Goal: Obtain resource: Download file/media

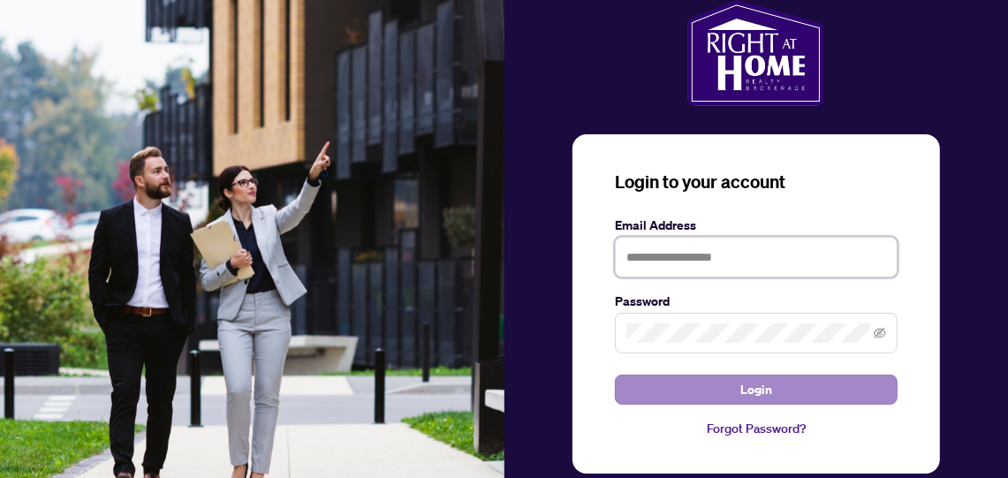
type input "**********"
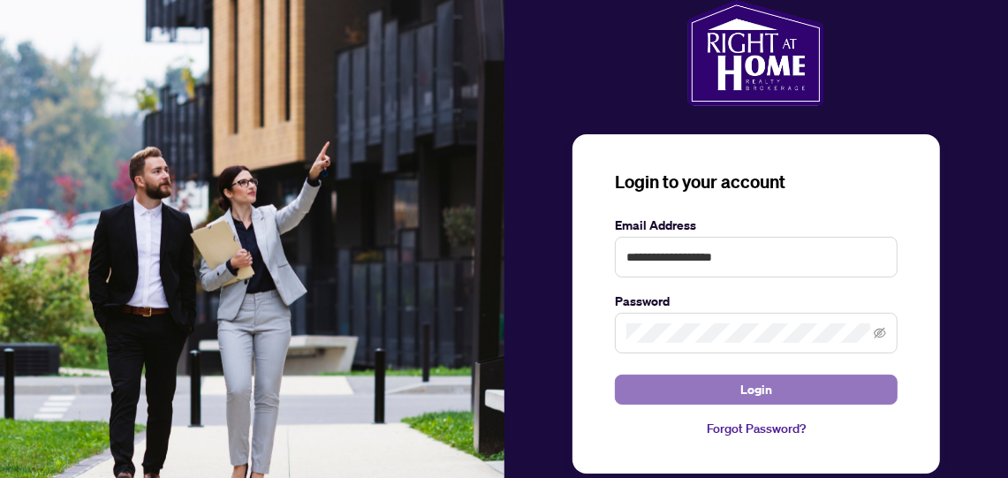
click at [751, 392] on span "Login" at bounding box center [756, 389] width 32 height 28
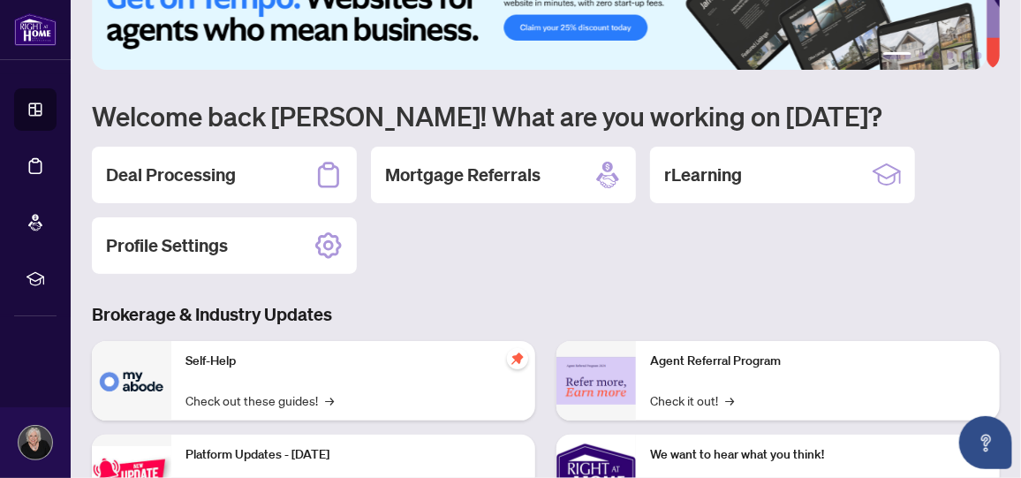
scroll to position [87, 0]
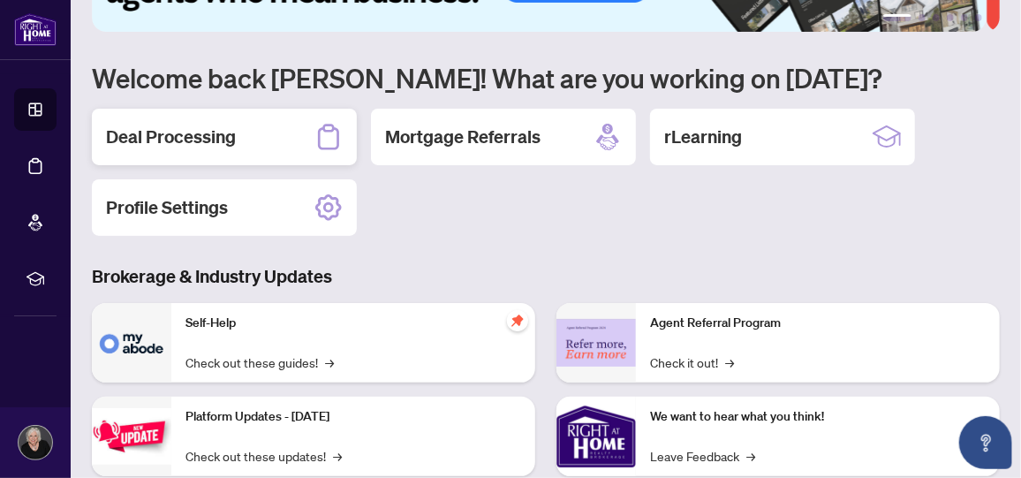
click at [193, 137] on h2 "Deal Processing" at bounding box center [171, 137] width 130 height 25
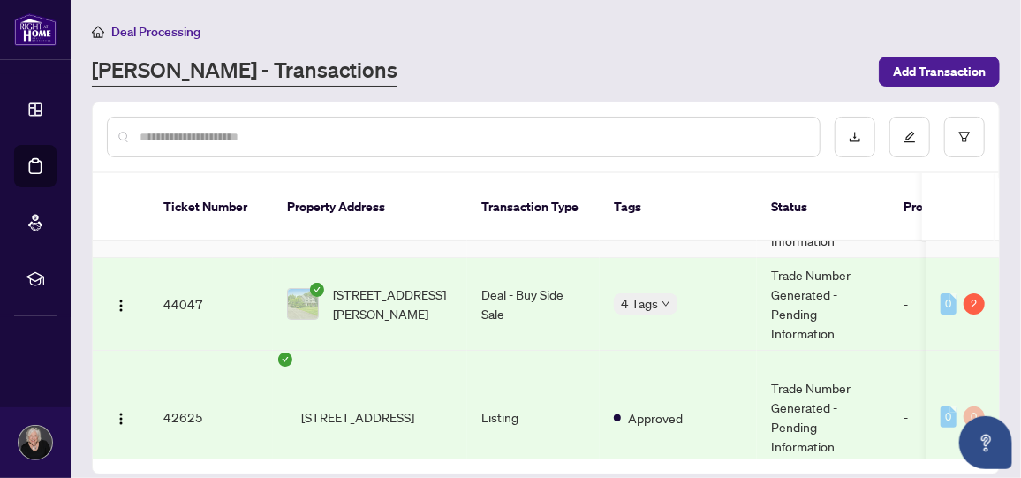
scroll to position [264, 0]
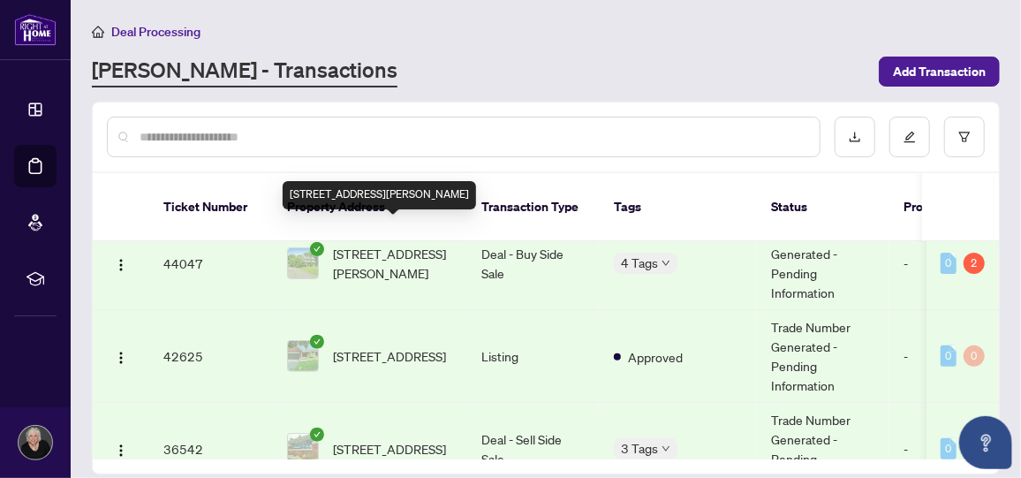
click at [346, 244] on span "[STREET_ADDRESS][PERSON_NAME]" at bounding box center [393, 263] width 120 height 39
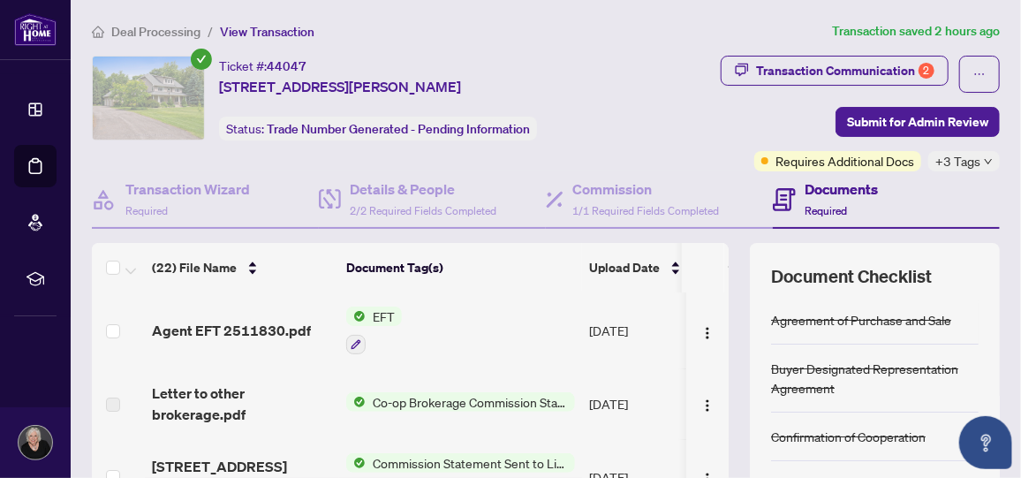
click at [373, 308] on span "EFT" at bounding box center [384, 315] width 36 height 19
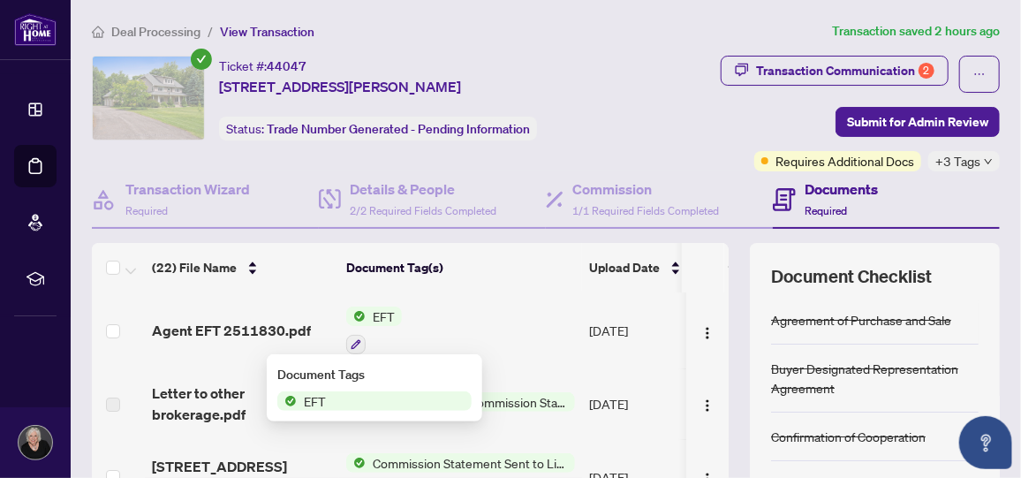
click at [310, 395] on span "EFT" at bounding box center [315, 400] width 36 height 19
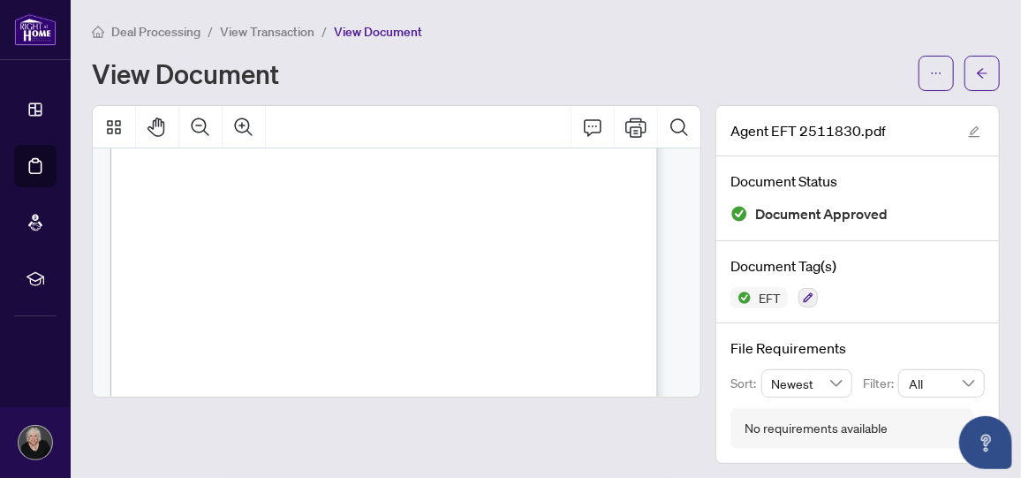
scroll to position [508, 0]
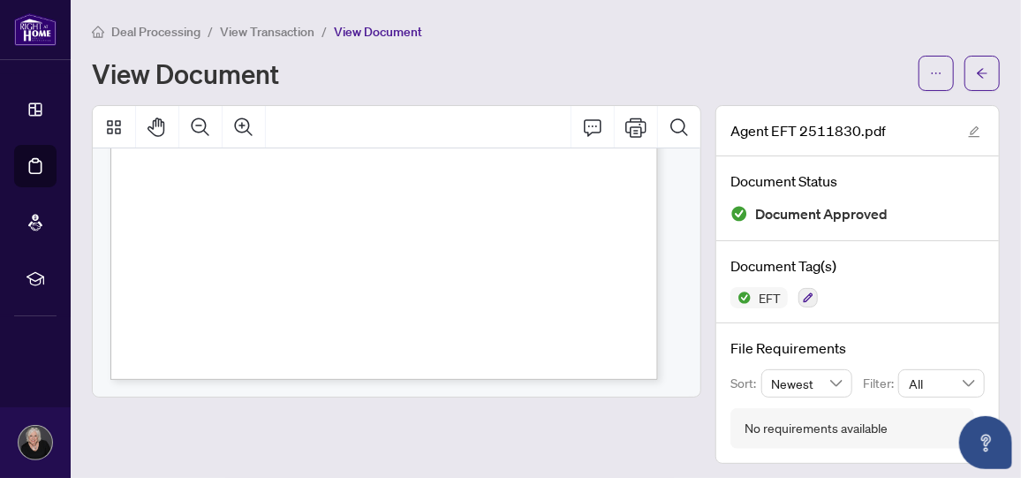
click at [256, 195] on div "Right at Home Realty PAID BY E.F.T. August 29, 2025 Twenty Nine Thousand One Hu…" at bounding box center [387, 29] width 555 height 717
drag, startPoint x: 256, startPoint y: 195, endPoint x: 355, endPoint y: 203, distance: 99.2
click at [355, 203] on div "Right at Home Realty PAID BY E.F.T. August 29, 2025 Twenty Nine Thousand One Hu…" at bounding box center [387, 29] width 555 height 717
drag, startPoint x: 355, startPoint y: 203, endPoint x: 503, endPoint y: 67, distance: 201.3
click at [504, 67] on div "View Document" at bounding box center [500, 73] width 816 height 28
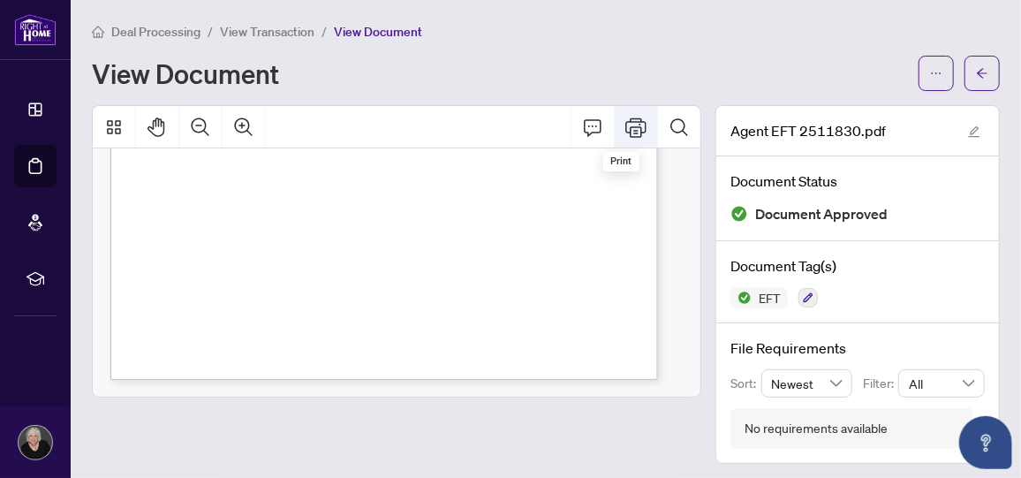
click at [625, 125] on icon "Print" at bounding box center [635, 126] width 21 height 19
click at [148, 24] on span "Deal Processing" at bounding box center [155, 32] width 89 height 16
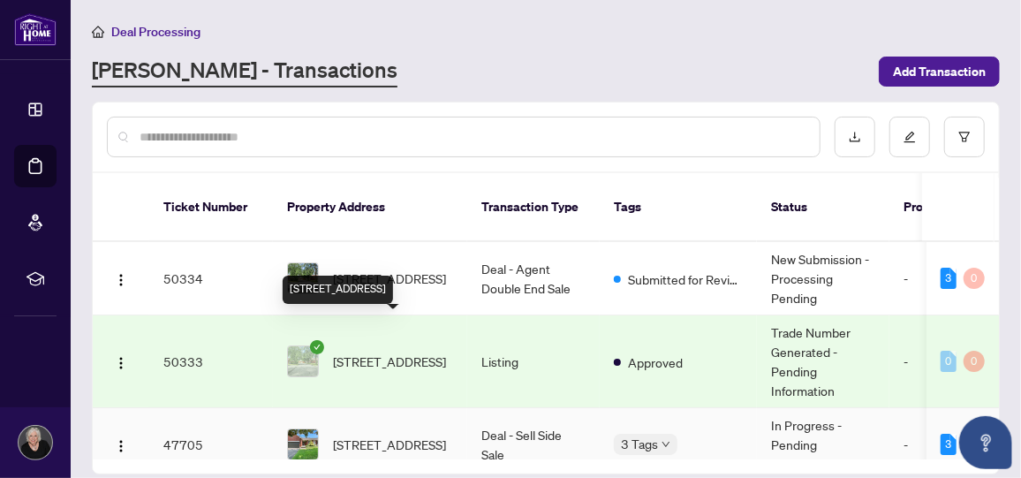
click at [375, 434] on span "[STREET_ADDRESS]" at bounding box center [389, 443] width 113 height 19
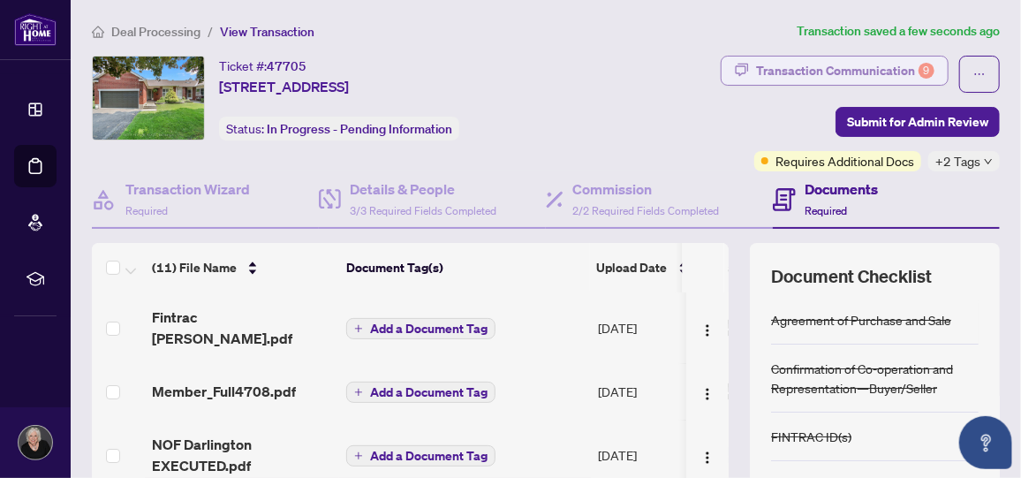
click at [785, 70] on div "Transaction Communication 9" at bounding box center [845, 71] width 178 height 28
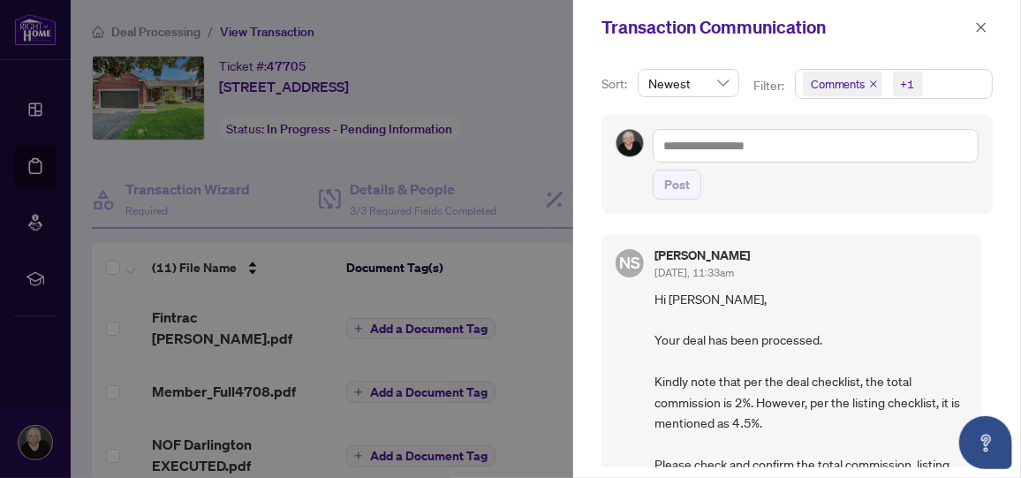
drag, startPoint x: 977, startPoint y: 28, endPoint x: 999, endPoint y: 7, distance: 30.6
click at [977, 27] on icon "close" at bounding box center [981, 27] width 12 height 12
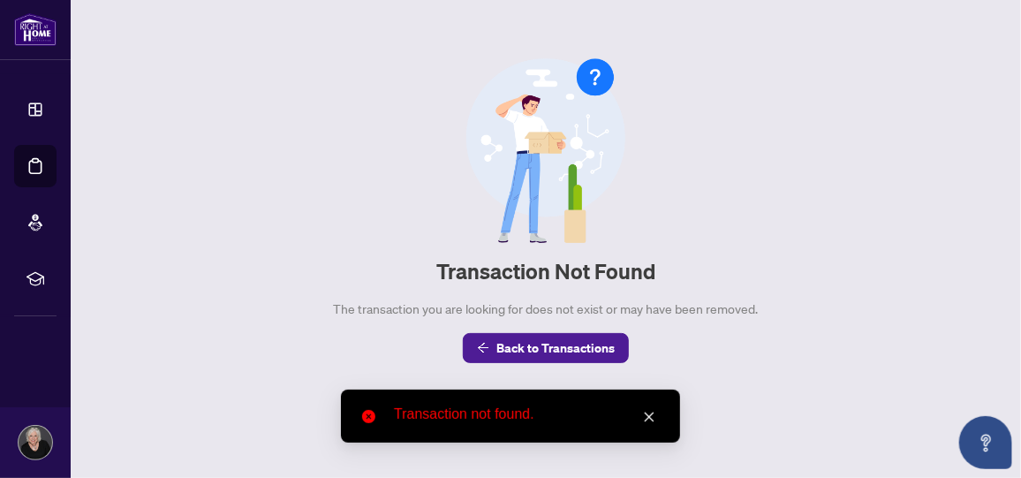
click at [638, 419] on div "Transaction not found." at bounding box center [510, 415] width 339 height 53
click at [652, 413] on icon "close" at bounding box center [650, 417] width 10 height 10
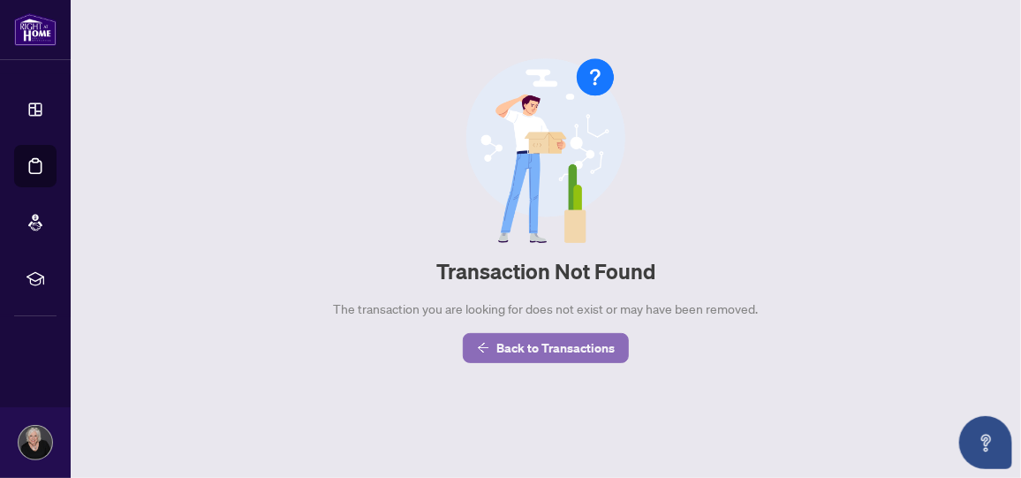
click at [495, 347] on button "Back to Transactions" at bounding box center [546, 348] width 166 height 30
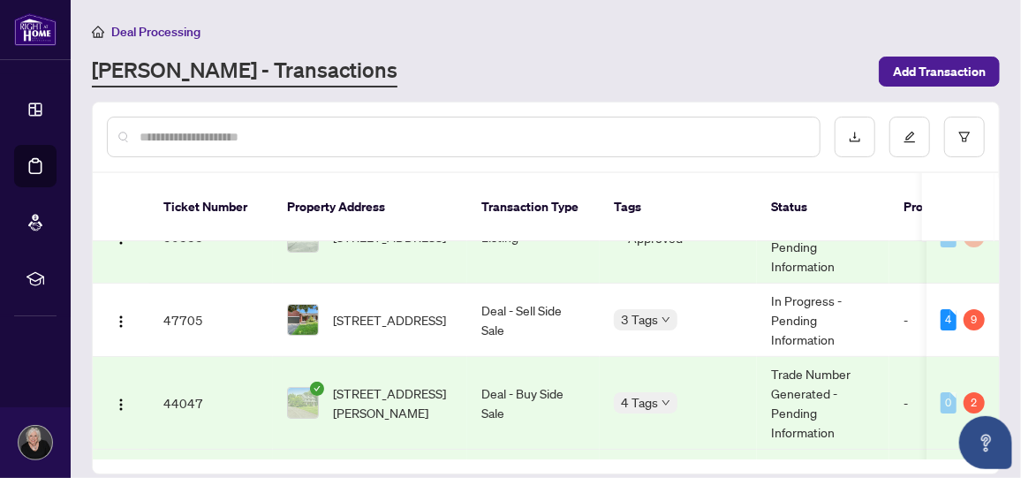
scroll to position [87, 0]
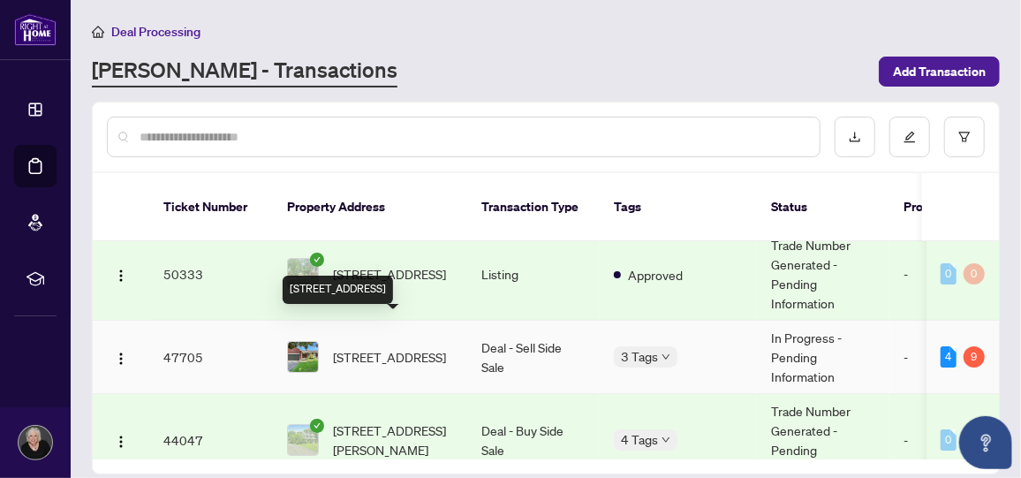
click at [367, 347] on span "[STREET_ADDRESS]" at bounding box center [389, 356] width 113 height 19
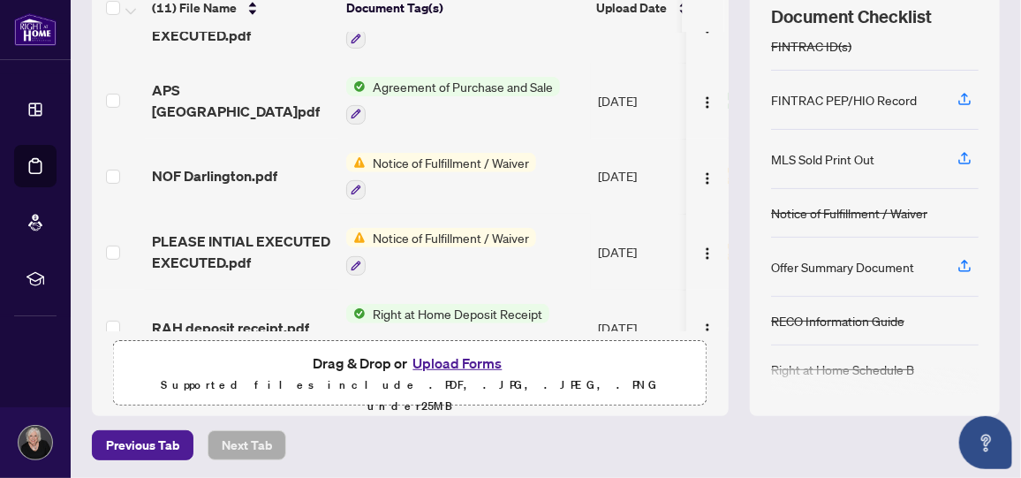
scroll to position [264, 0]
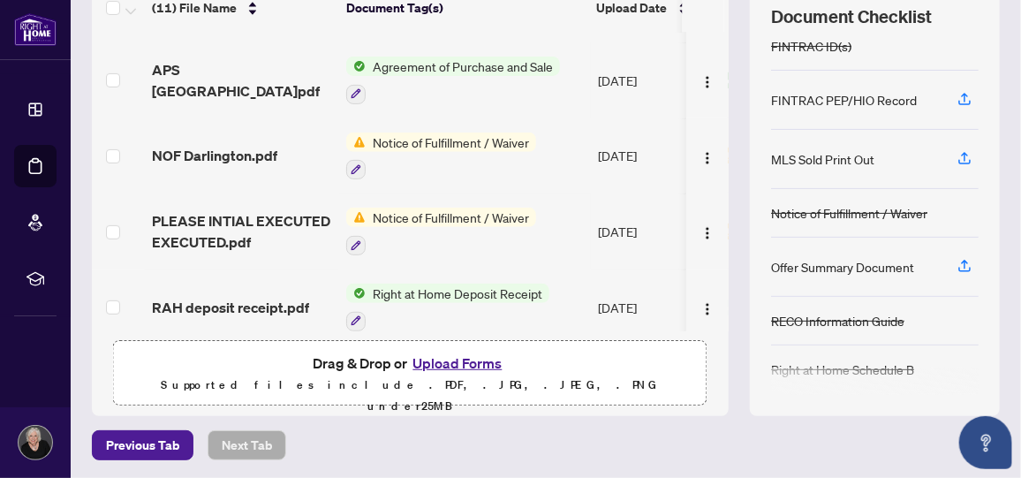
click at [375, 208] on span "Notice of Fulfillment / Waiver" at bounding box center [451, 217] width 170 height 19
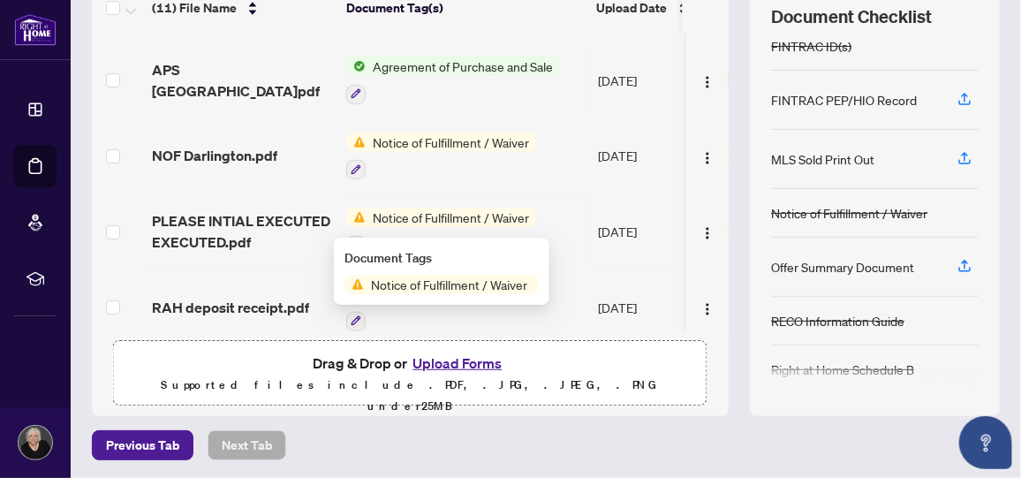
click at [375, 208] on span "Notice of Fulfillment / Waiver" at bounding box center [451, 217] width 170 height 19
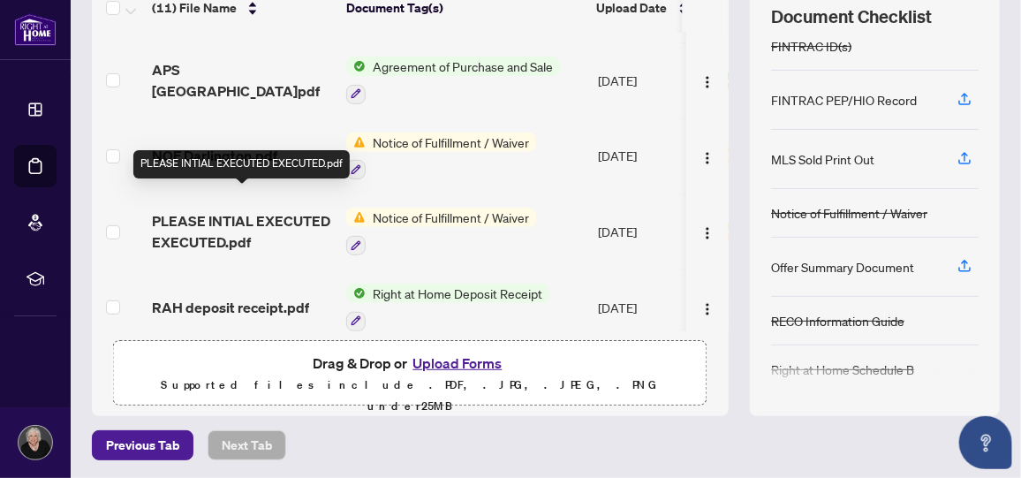
click at [220, 210] on span "PLEASE INTIAL EXECUTED EXECUTED.pdf" at bounding box center [242, 231] width 180 height 42
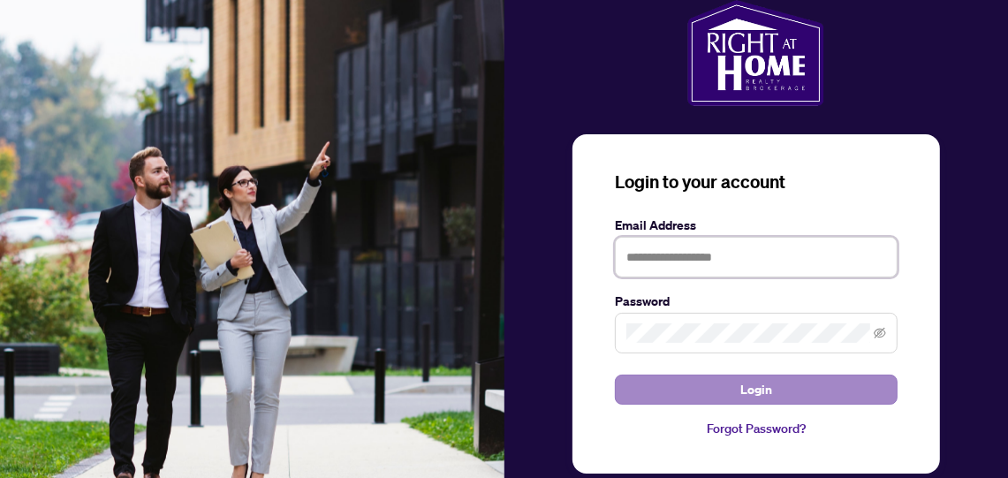
type input "**********"
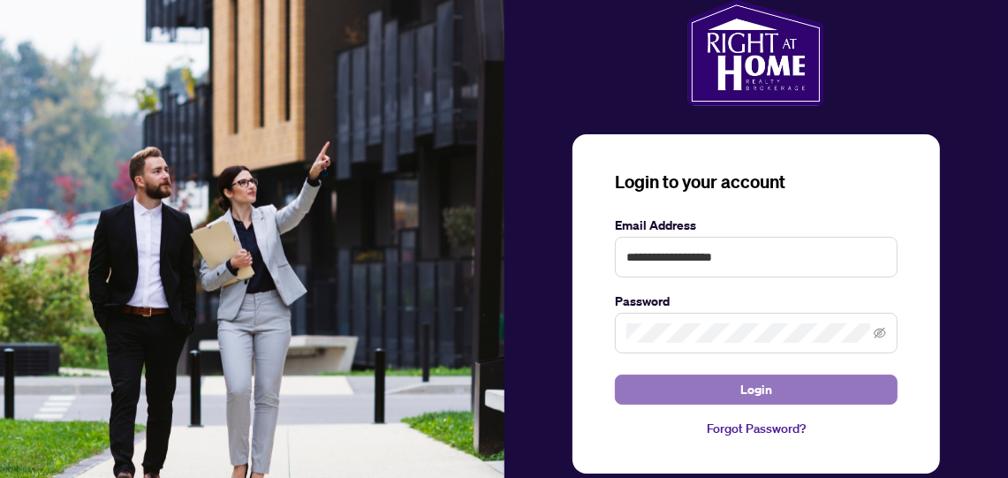
click at [759, 384] on span "Login" at bounding box center [756, 389] width 32 height 28
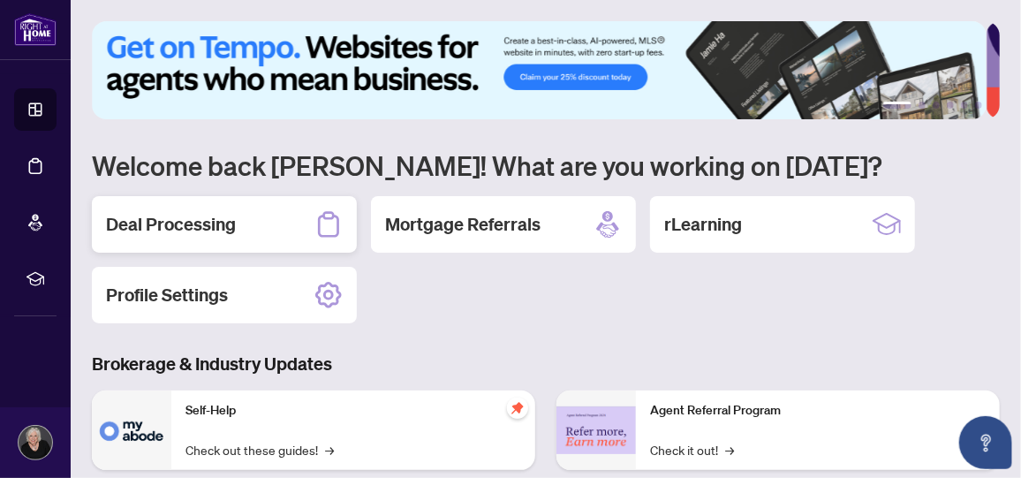
click at [187, 223] on h2 "Deal Processing" at bounding box center [171, 224] width 130 height 25
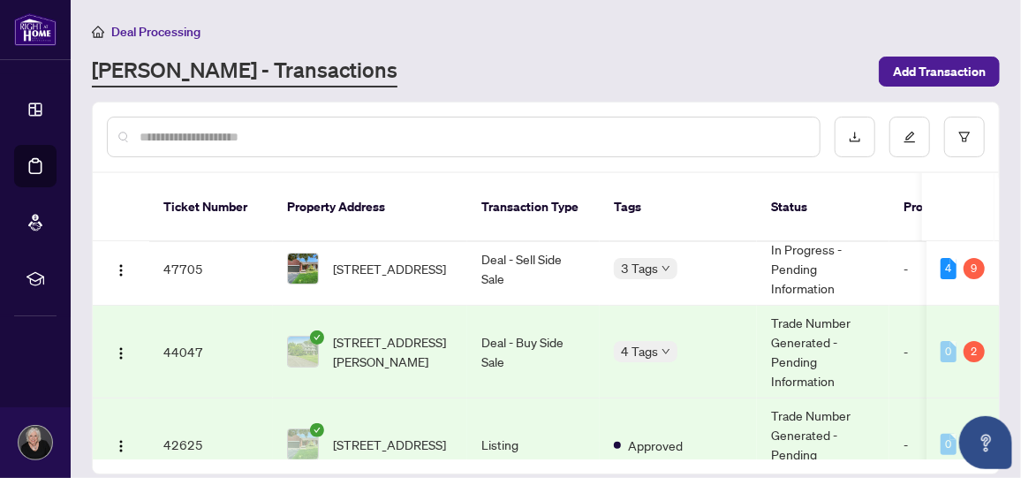
scroll to position [264, 0]
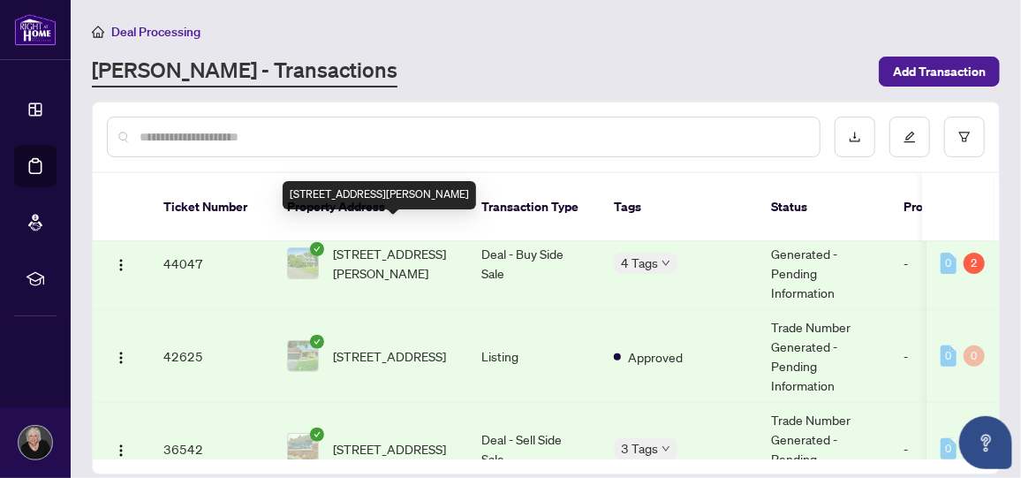
click at [365, 244] on span "[STREET_ADDRESS][PERSON_NAME]" at bounding box center [393, 263] width 120 height 39
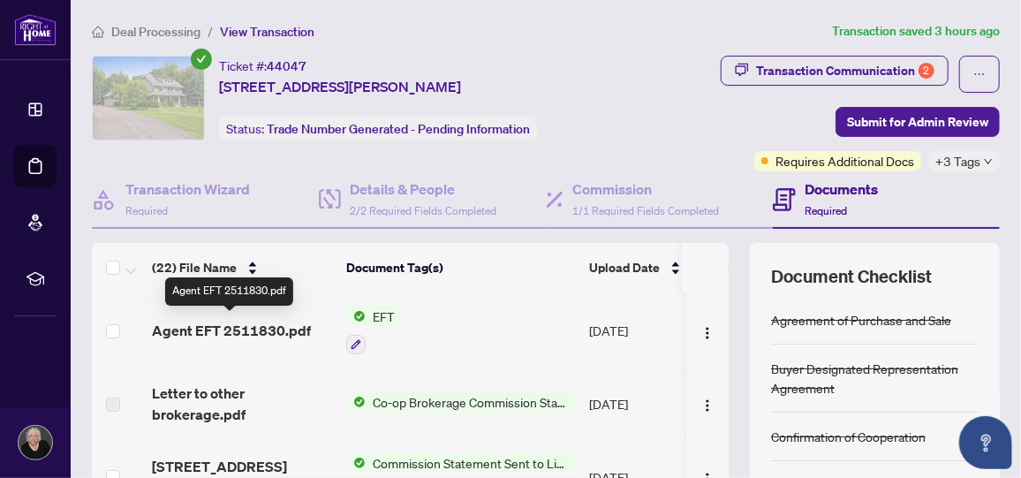
click at [240, 323] on span "Agent EFT 2511830.pdf" at bounding box center [231, 330] width 159 height 21
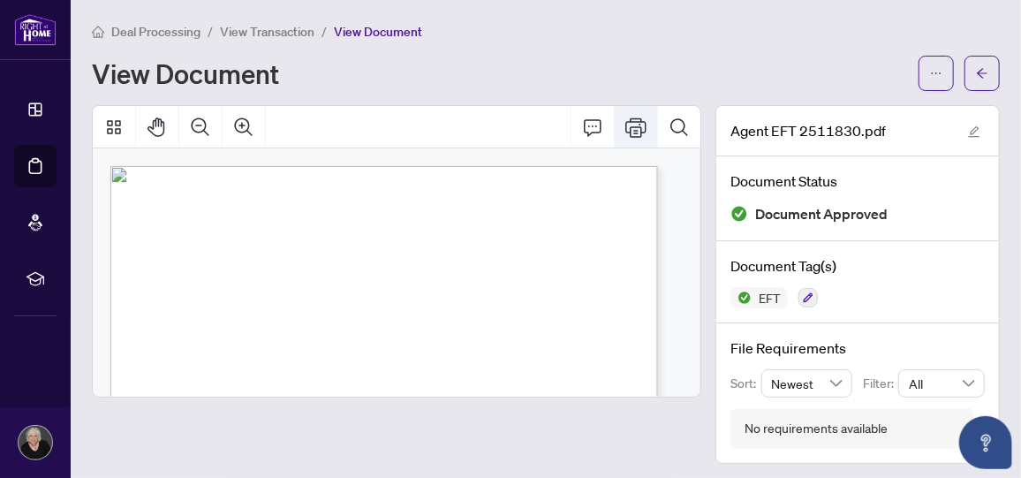
click at [628, 123] on icon "Print" at bounding box center [635, 127] width 21 height 21
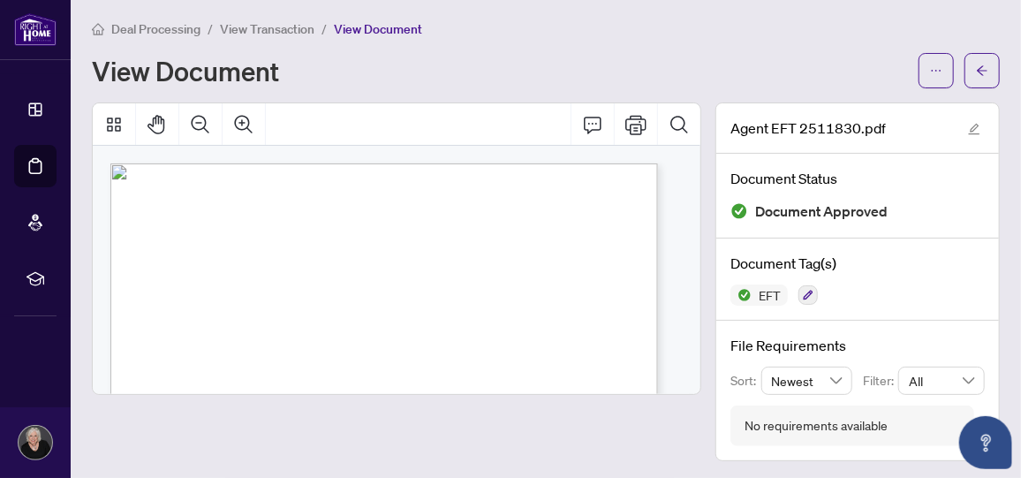
scroll to position [3, 0]
click at [625, 122] on icon "Print" at bounding box center [635, 124] width 21 height 19
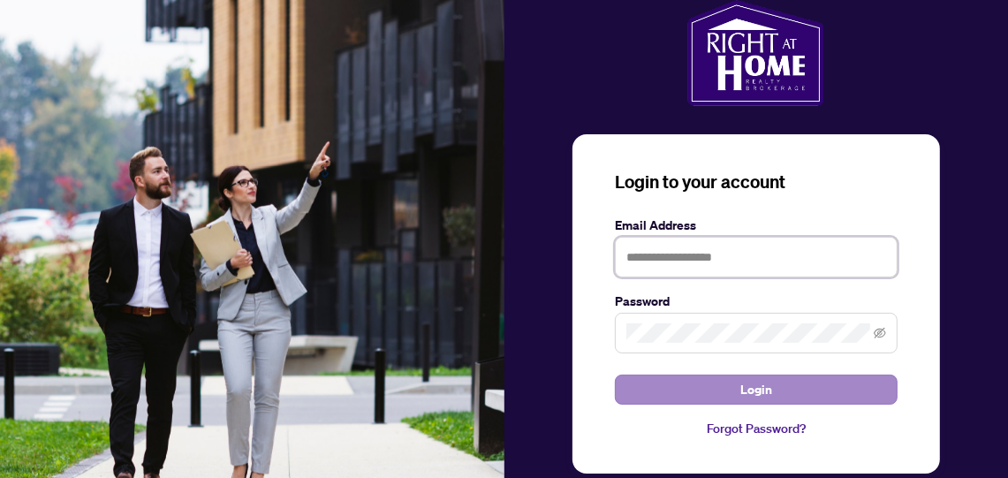
type input "**********"
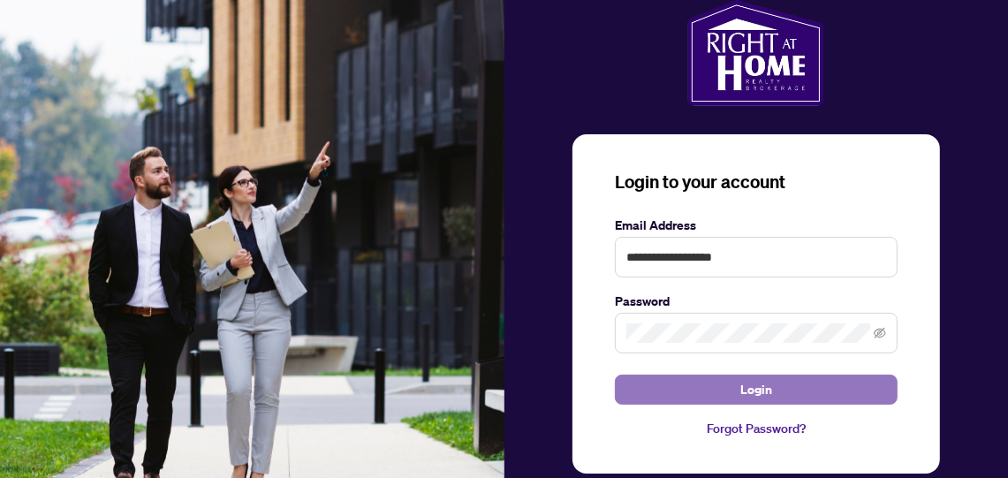
click at [760, 384] on span "Login" at bounding box center [756, 389] width 32 height 28
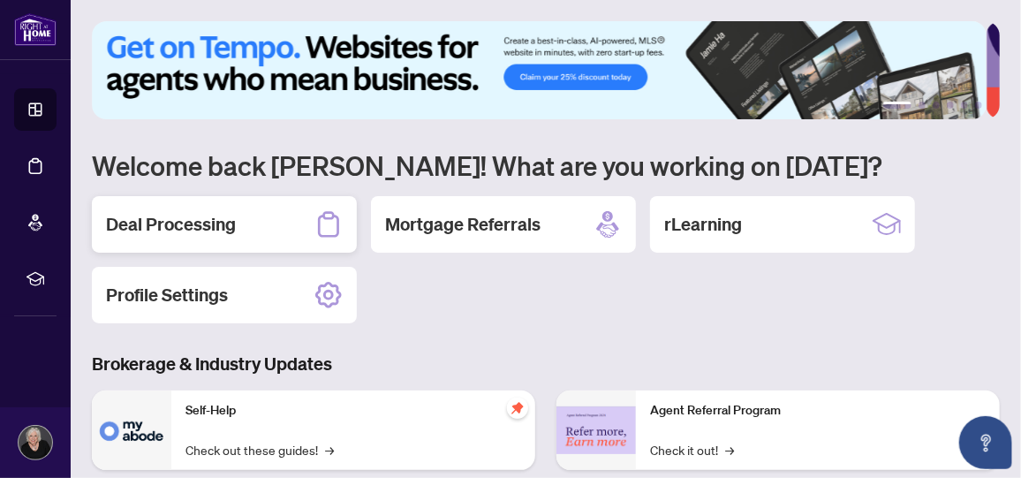
click at [178, 228] on h2 "Deal Processing" at bounding box center [171, 224] width 130 height 25
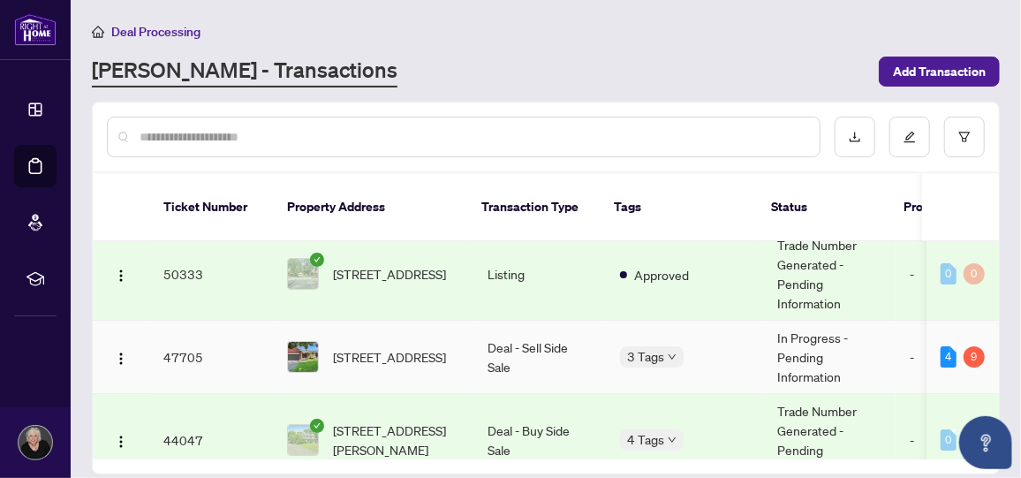
scroll to position [176, 0]
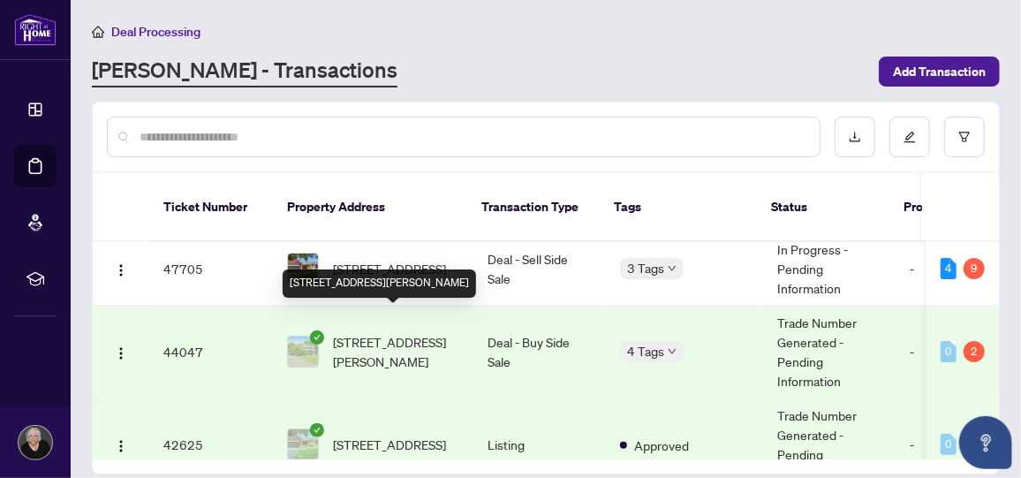
click at [346, 332] on span "[STREET_ADDRESS][PERSON_NAME]" at bounding box center [396, 351] width 126 height 39
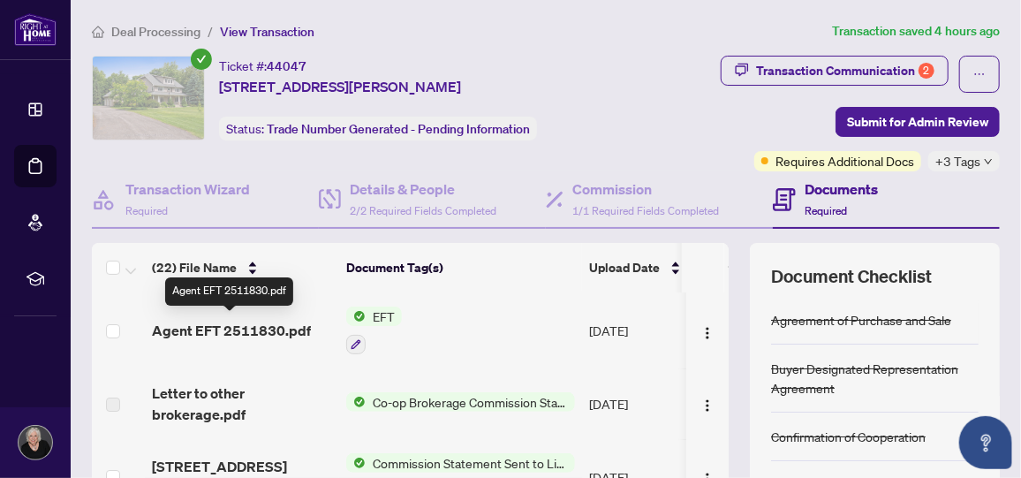
click at [277, 325] on span "Agent EFT 2511830.pdf" at bounding box center [231, 330] width 159 height 21
